Goal: Information Seeking & Learning: Learn about a topic

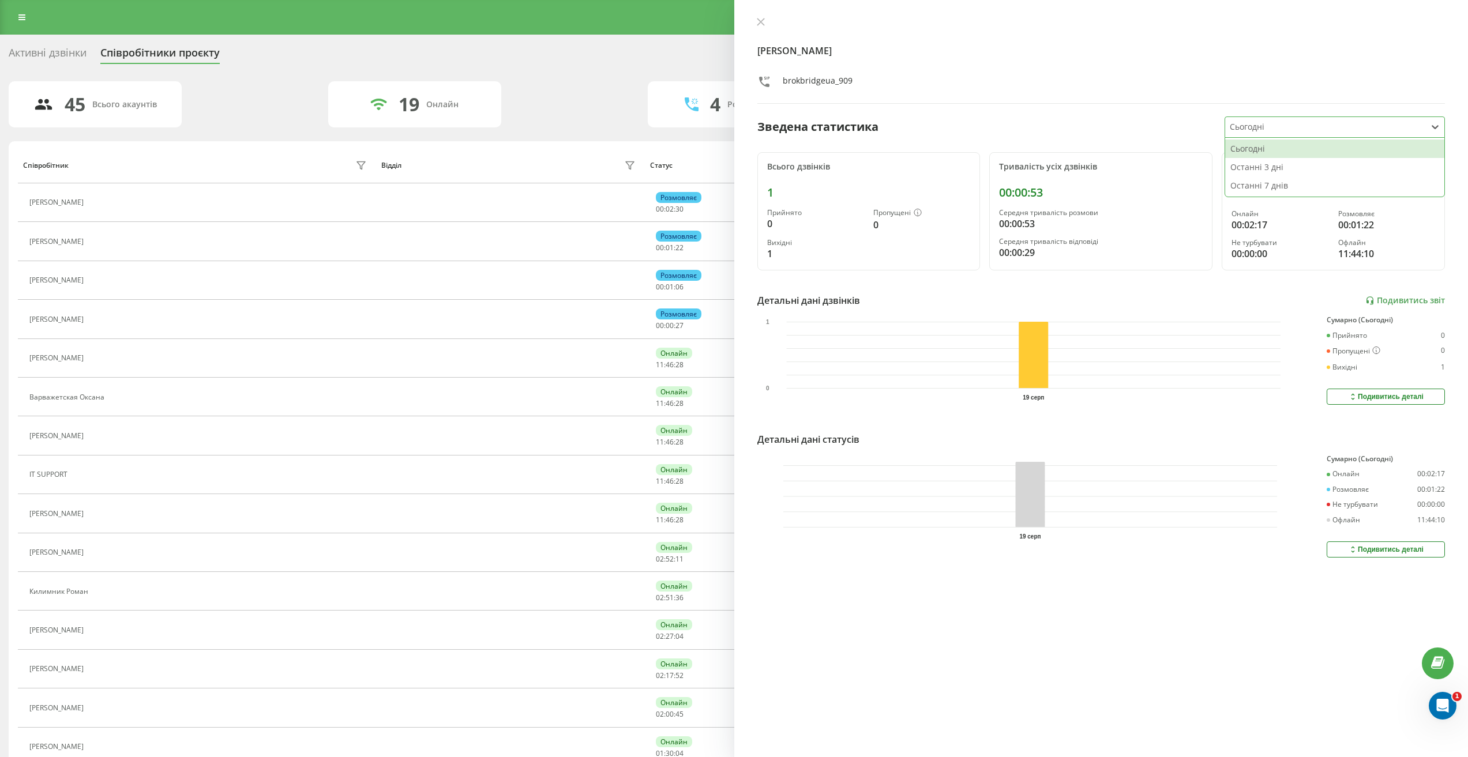
click at [1425, 131] on div at bounding box center [1434, 127] width 18 height 18
click at [1273, 187] on div "Останні 7 днів" at bounding box center [1334, 185] width 219 height 18
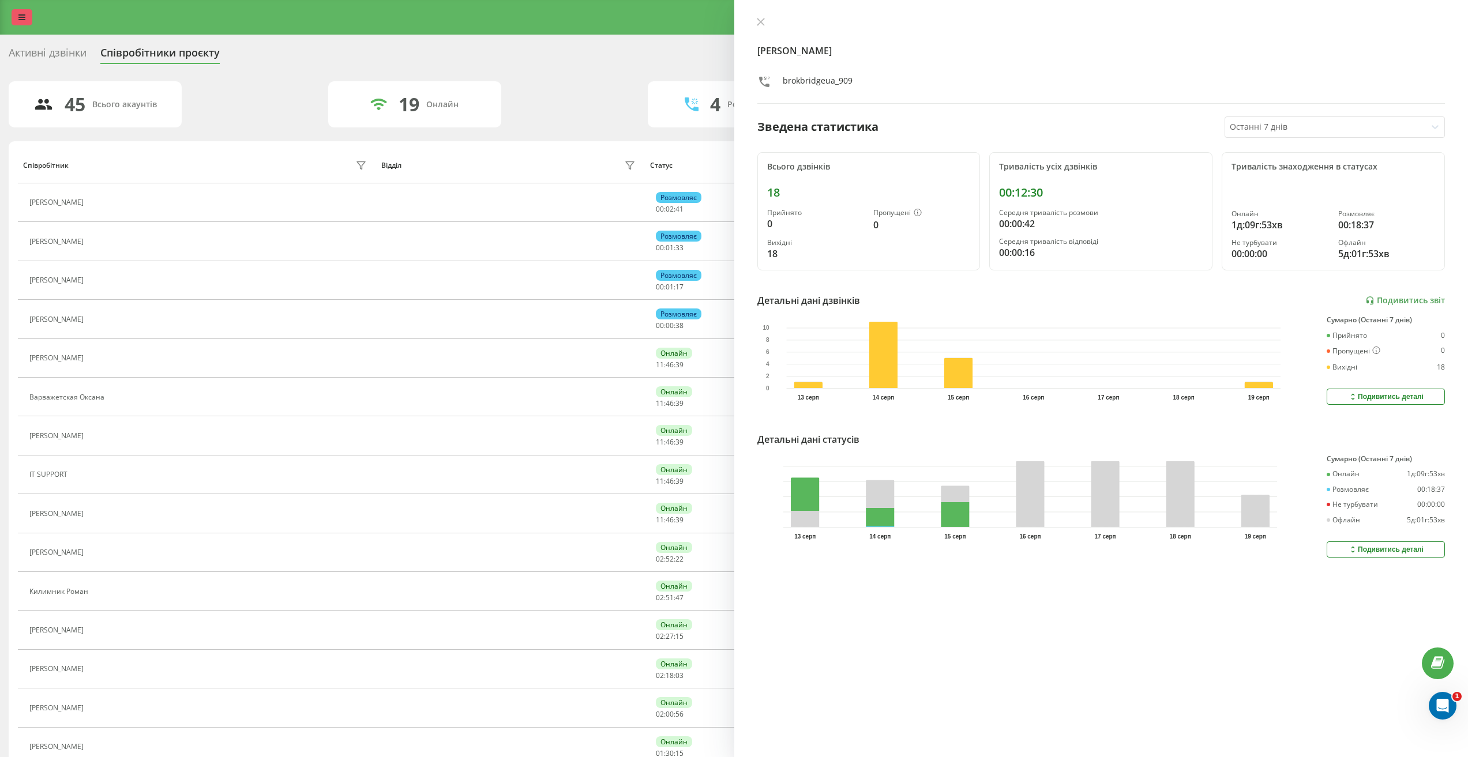
click at [24, 15] on icon at bounding box center [21, 17] width 7 height 8
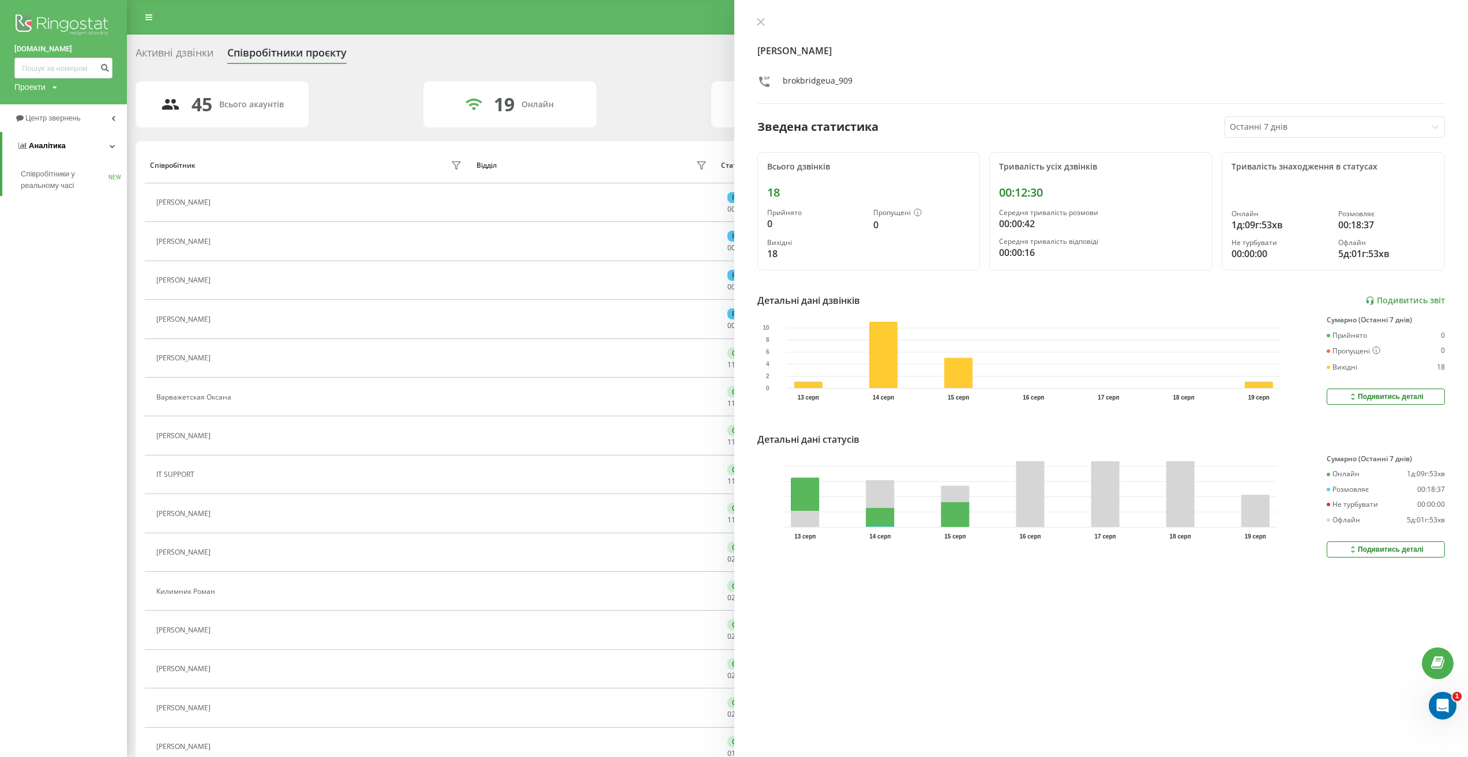
click at [29, 147] on span "Аналiтика" at bounding box center [47, 145] width 37 height 9
click at [32, 146] on span "Аналiтика" at bounding box center [45, 145] width 37 height 9
click at [53, 181] on span "Співробітники у реальному часі" at bounding box center [65, 179] width 88 height 23
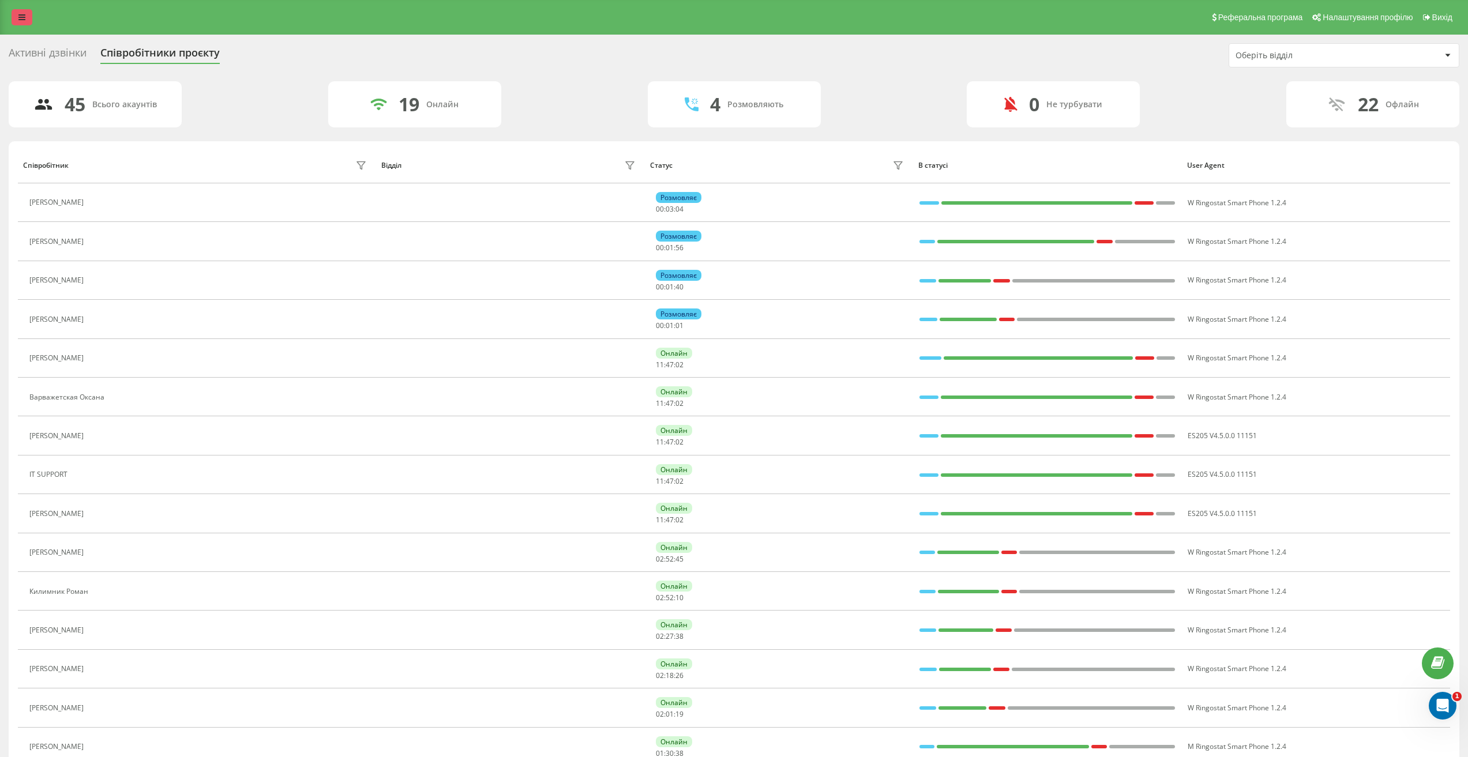
click at [21, 15] on icon at bounding box center [21, 17] width 7 height 8
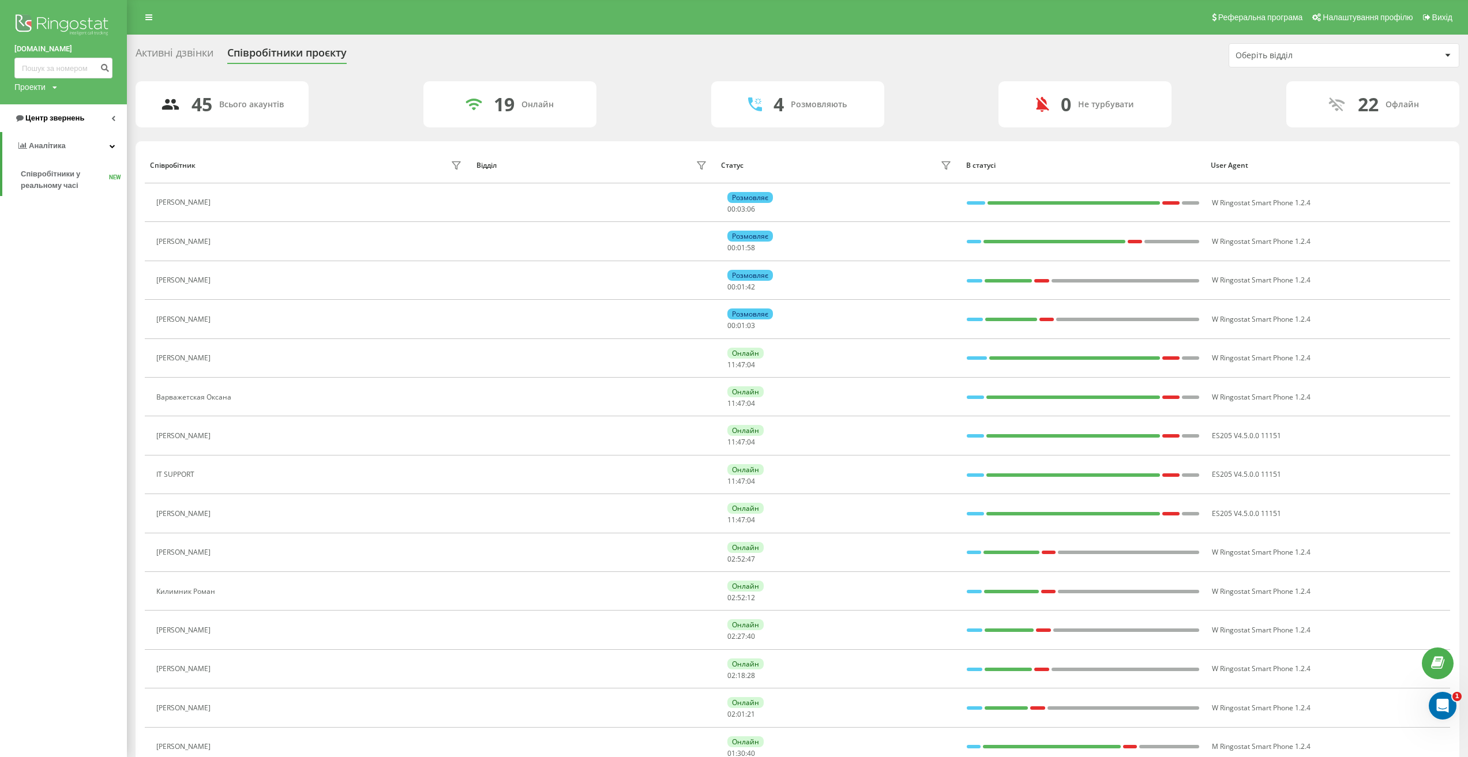
click at [53, 121] on span "Центр звернень" at bounding box center [54, 118] width 59 height 9
click at [57, 145] on span "Журнал дзвінків" at bounding box center [51, 147] width 61 height 12
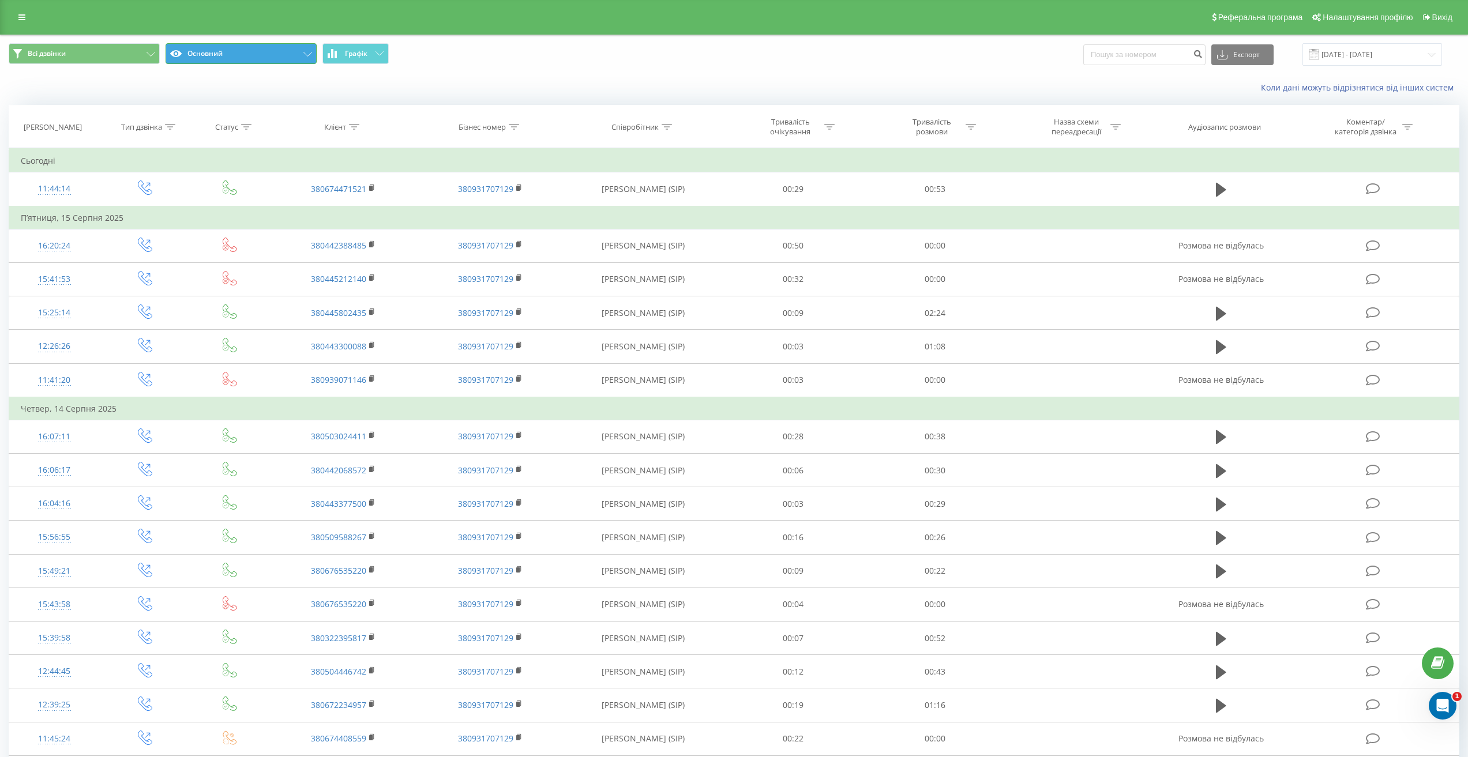
click at [231, 55] on button "Основний" at bounding box center [240, 53] width 151 height 21
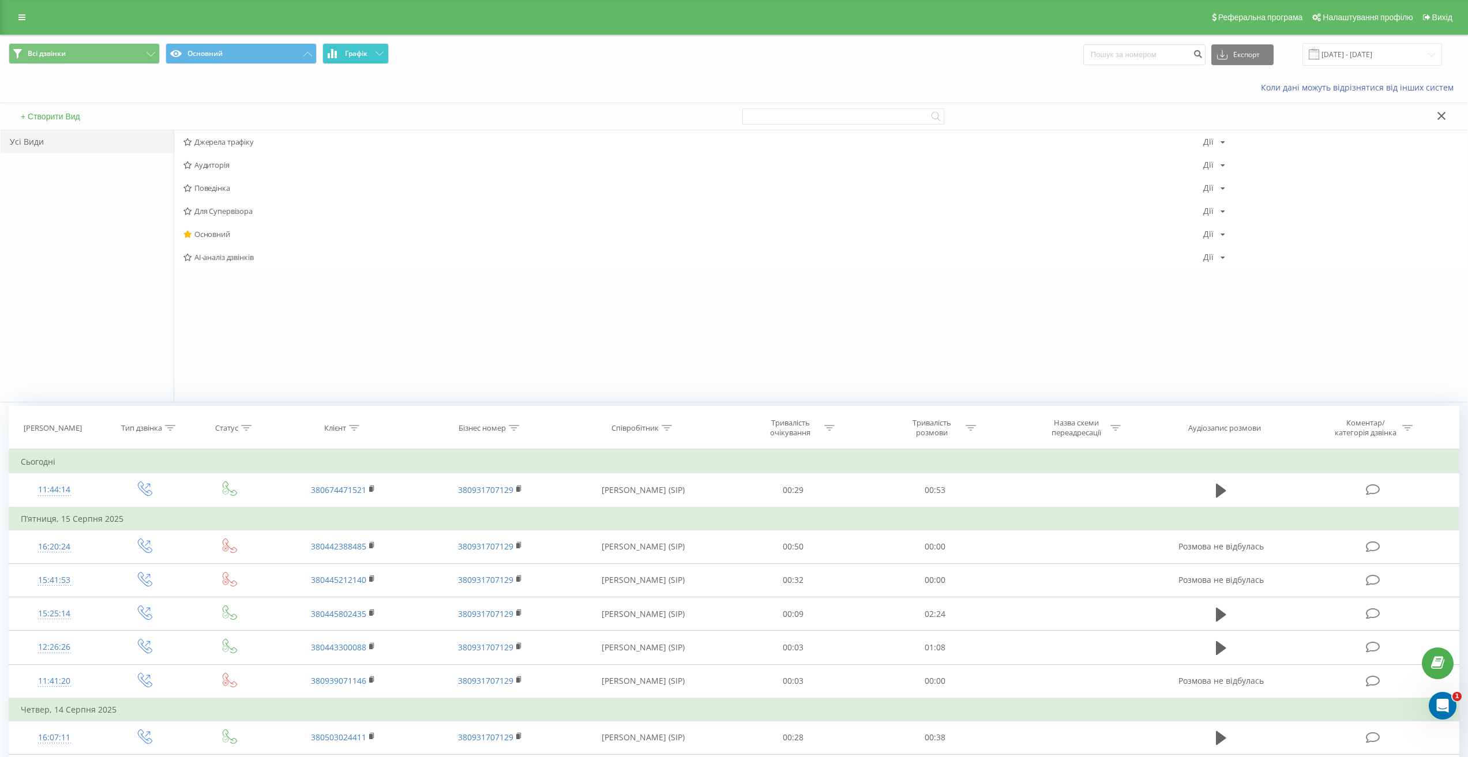
click at [367, 50] on span "Графік" at bounding box center [356, 54] width 22 height 8
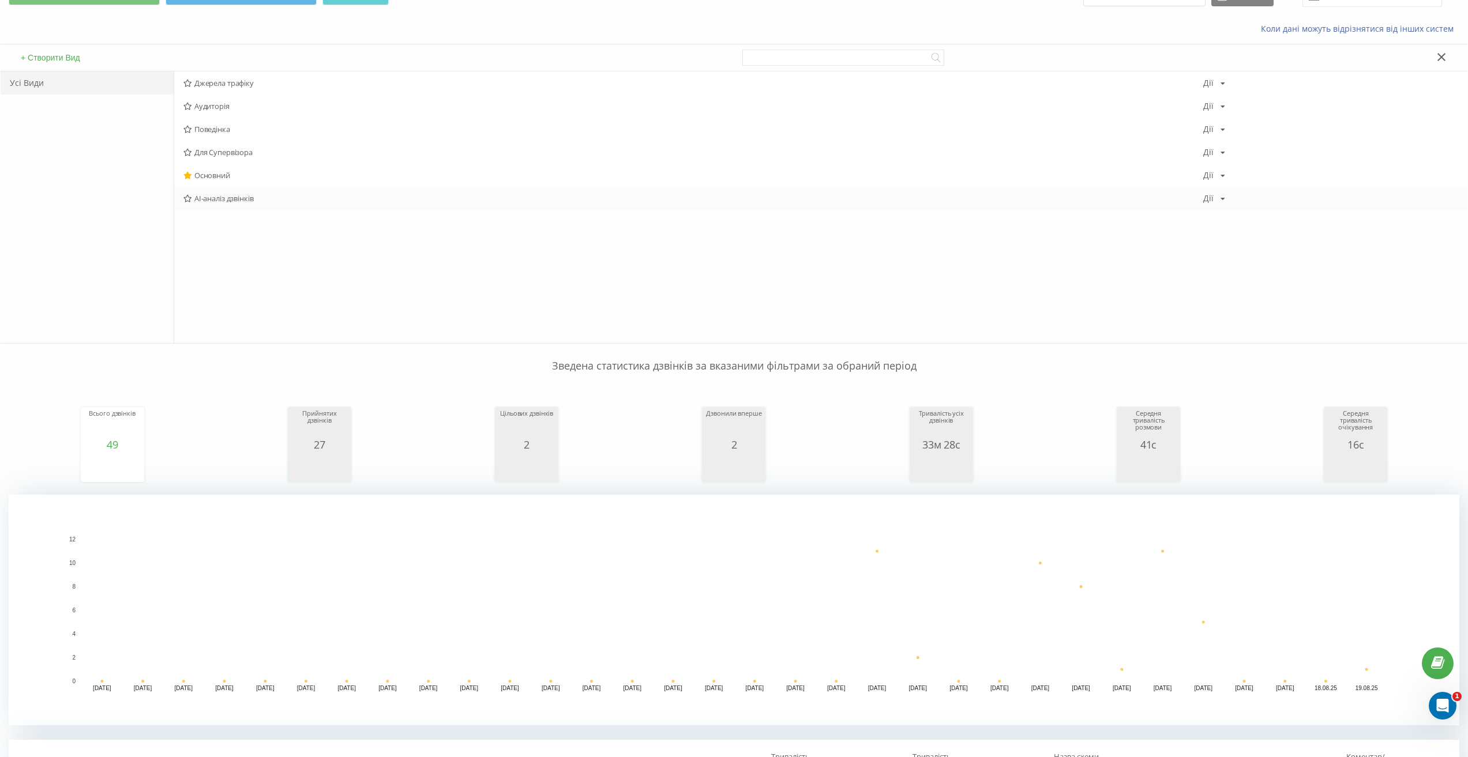
scroll to position [58, 0]
click at [1224, 130] on div "Поведінка Дії Редагувати Копіювати Видалити За замовчуванням Поділитися" at bounding box center [820, 130] width 1293 height 23
click at [1210, 129] on div "Дії" at bounding box center [1208, 130] width 10 height 8
click at [1017, 262] on div "Джерела трафіку Дії Редагувати Копіювати Видалити За замовчуванням Поділитися А…" at bounding box center [820, 209] width 1293 height 272
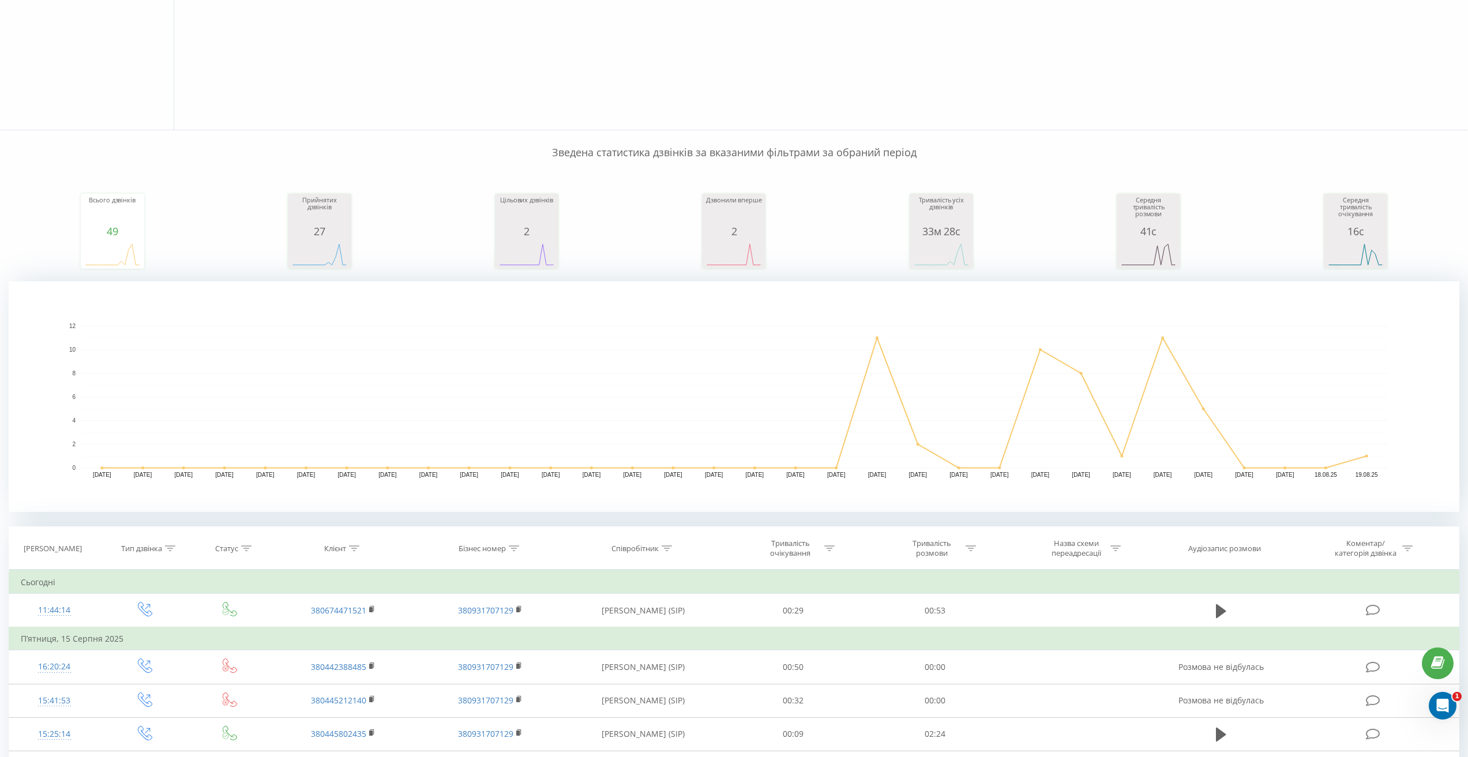
scroll to position [231, 0]
